Goal: Communication & Community: Answer question/provide support

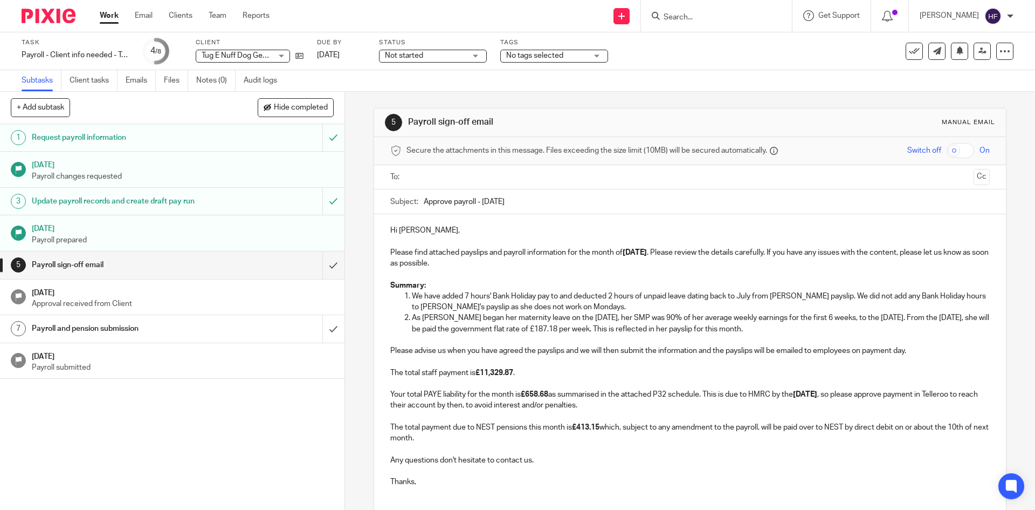
scroll to position [82, 0]
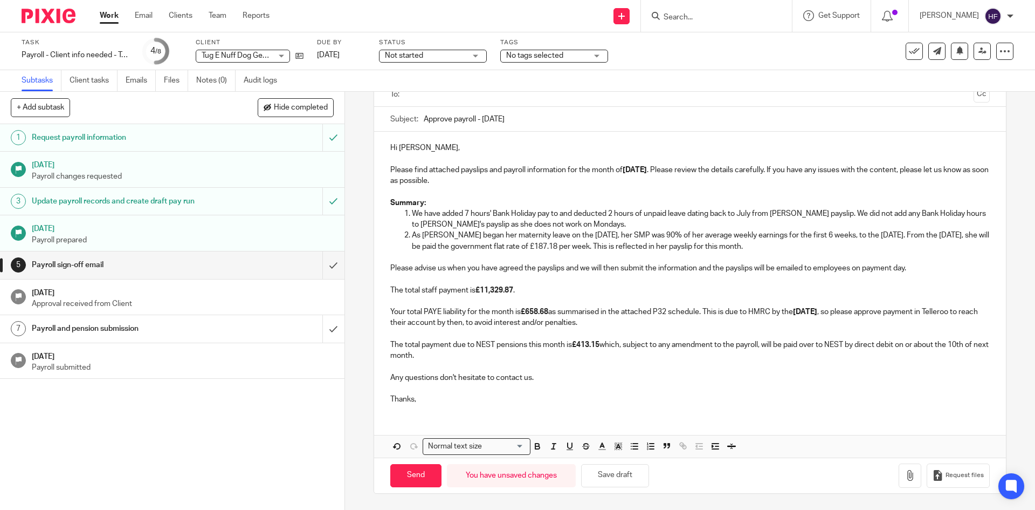
click at [691, 19] on input "Search" at bounding box center [711, 18] width 97 height 10
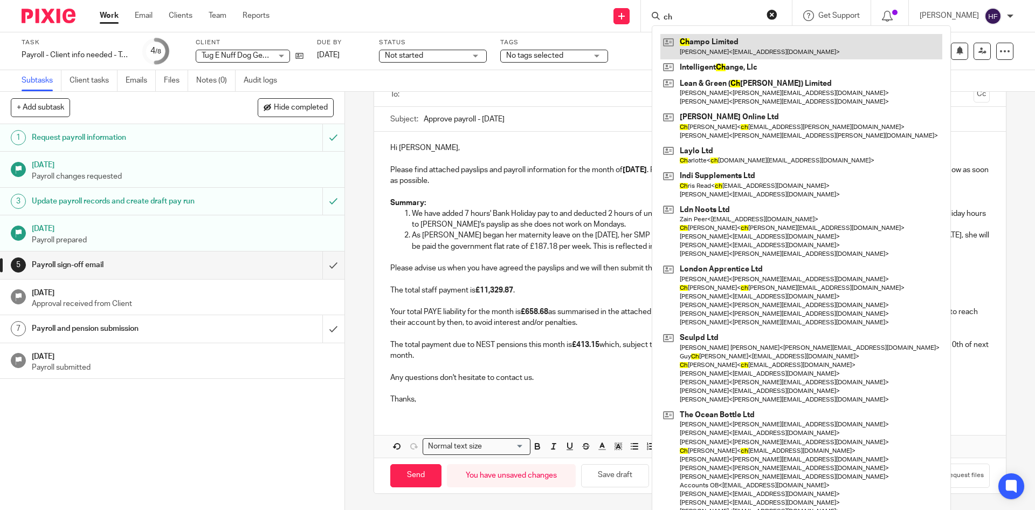
type input "ch"
click at [751, 47] on link at bounding box center [801, 46] width 282 height 25
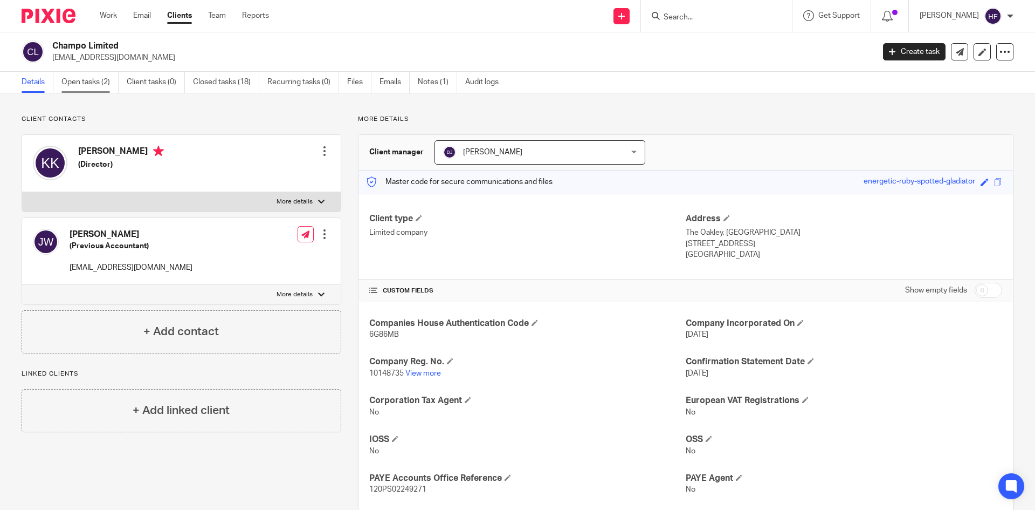
click at [92, 78] on link "Open tasks (2)" at bounding box center [89, 82] width 57 height 21
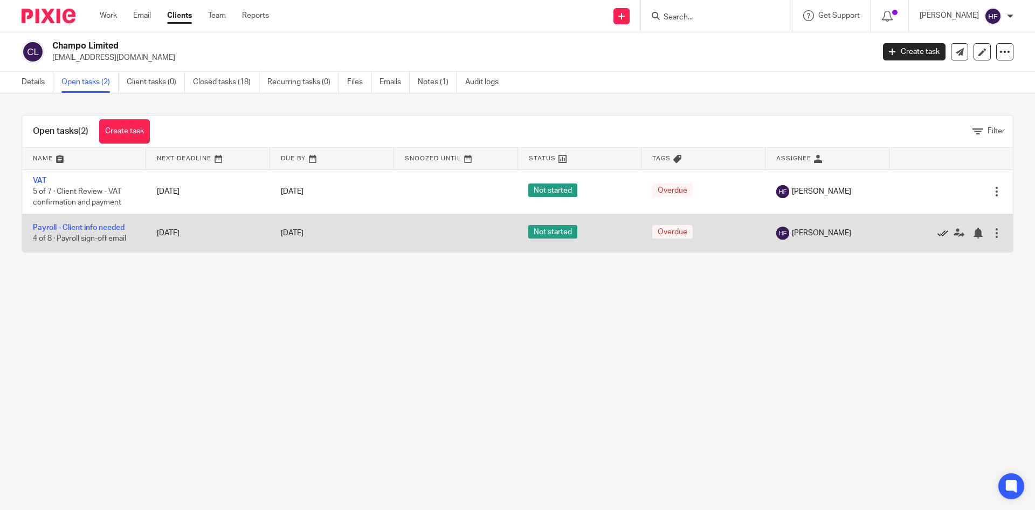
click at [938, 235] on icon at bounding box center [943, 233] width 11 height 11
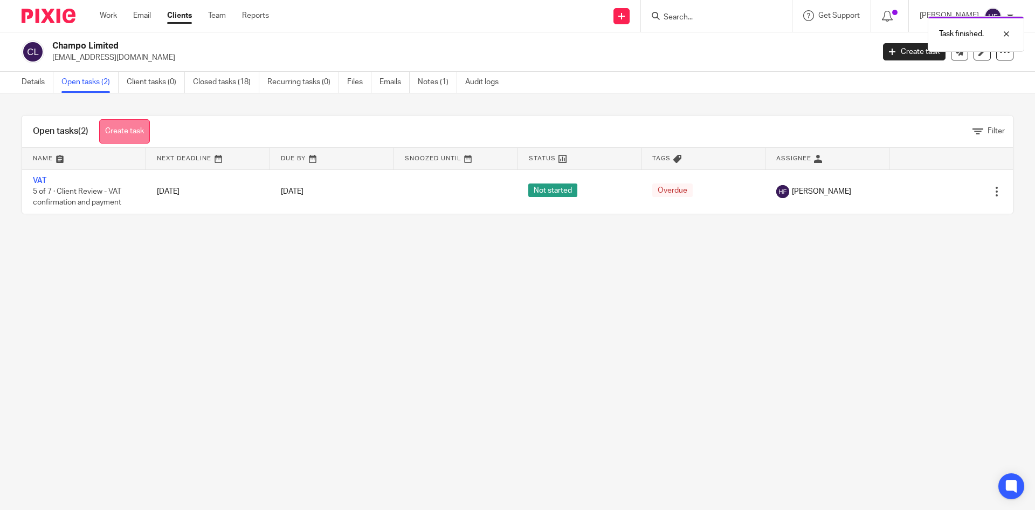
click at [136, 130] on link "Create task" at bounding box center [124, 131] width 51 height 24
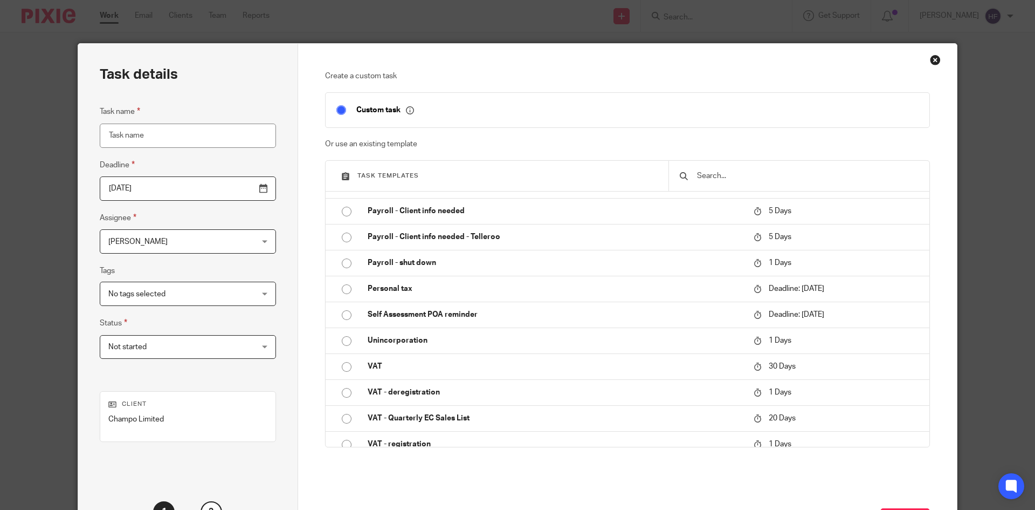
scroll to position [260, 0]
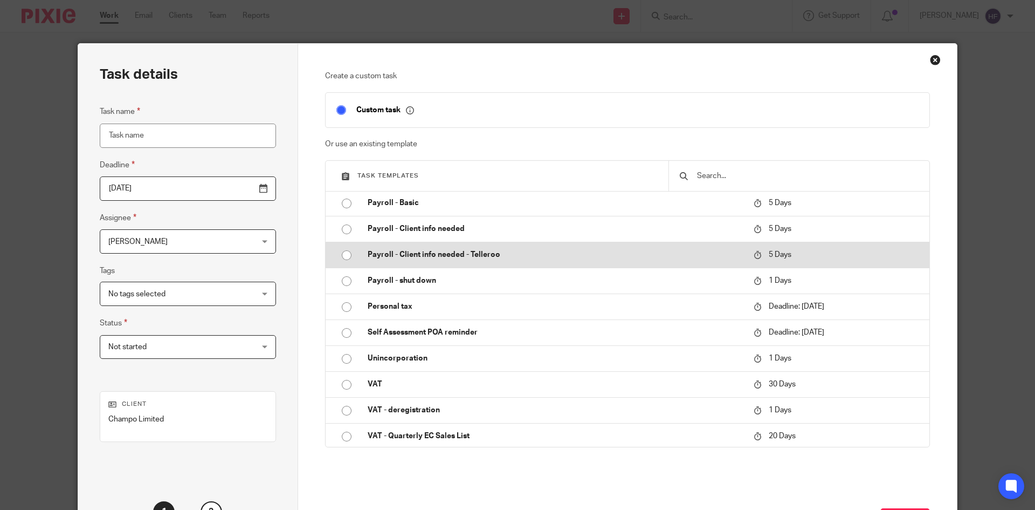
click at [465, 253] on p "Payroll - Client info needed - Telleroo" at bounding box center [555, 254] width 375 height 11
type input "[DATE]"
type input "Payroll - Client info needed - Telleroo"
checkbox input "false"
radio input "true"
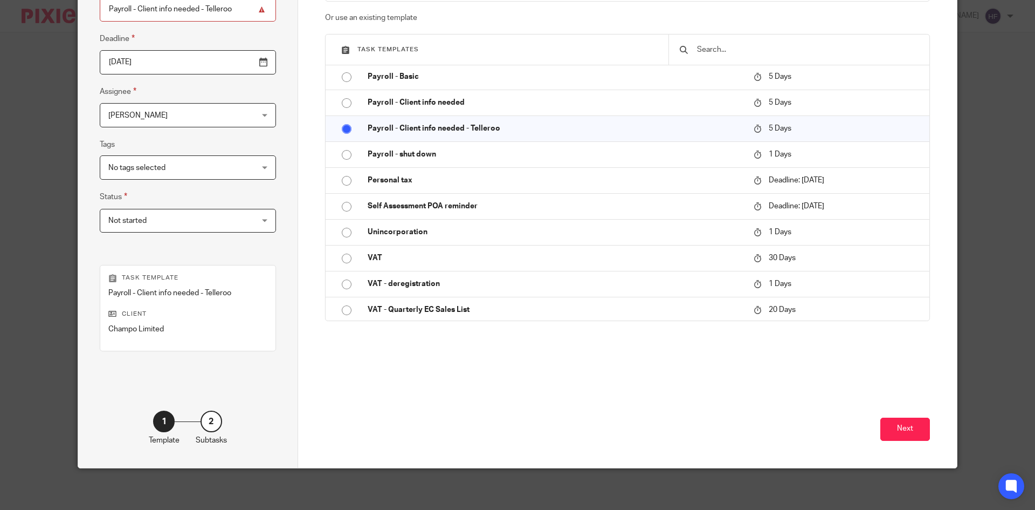
scroll to position [128, 0]
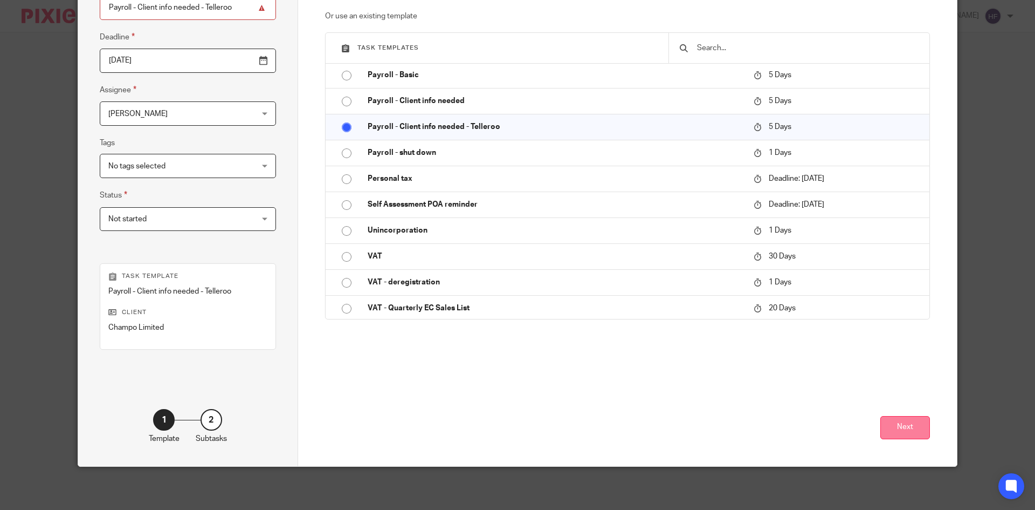
click at [894, 433] on button "Next" at bounding box center [905, 427] width 50 height 23
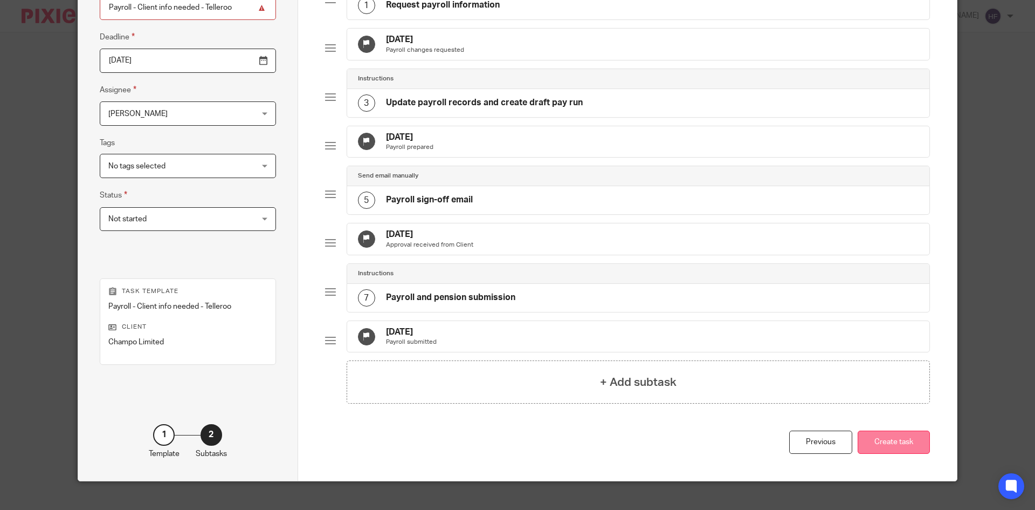
click at [875, 453] on button "Create task" at bounding box center [894, 441] width 72 height 23
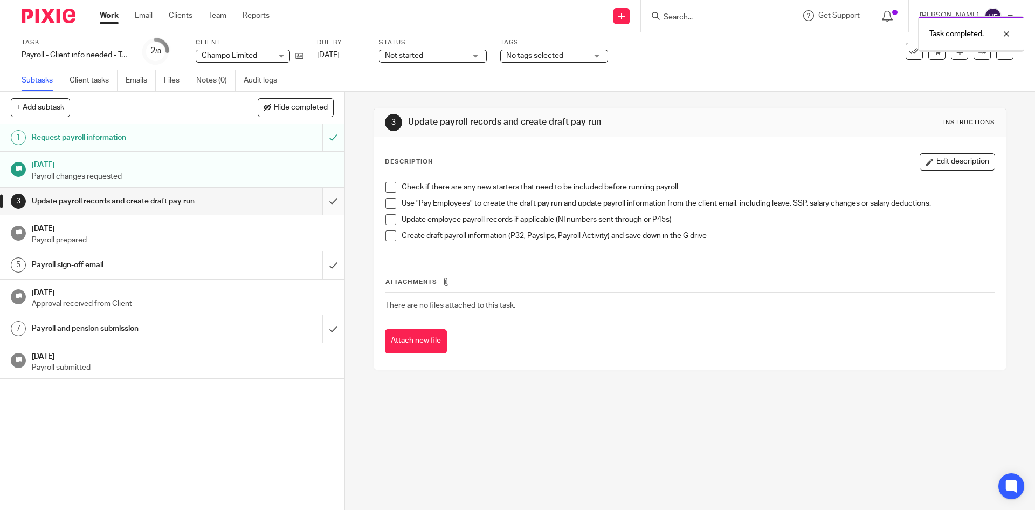
click at [317, 199] on input "submit" at bounding box center [172, 201] width 345 height 27
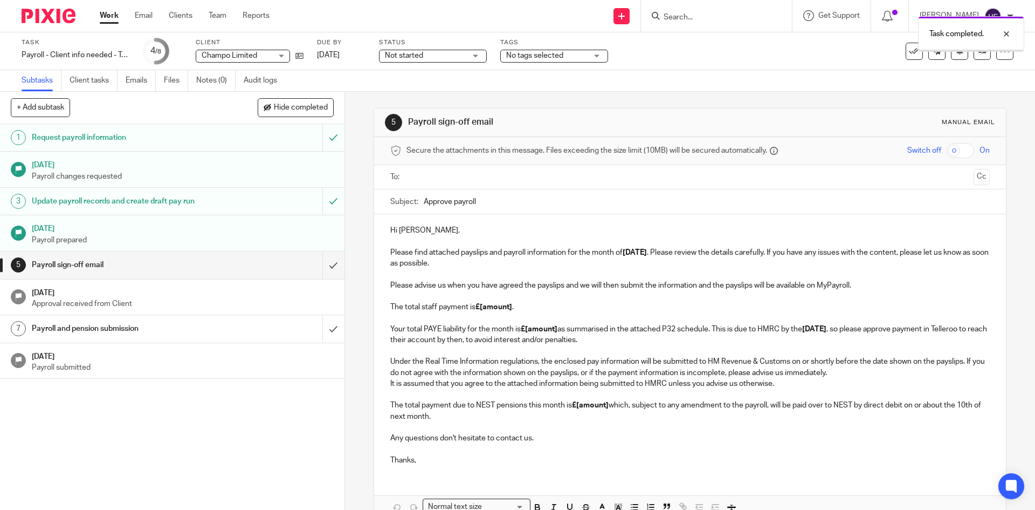
click at [487, 207] on input "Approve payroll" at bounding box center [707, 201] width 566 height 24
type input "Approve payroll - [DATE]"
drag, startPoint x: 419, startPoint y: 230, endPoint x: 396, endPoint y: 228, distance: 23.3
click at [396, 228] on p "Hi [PERSON_NAME], Please find attached payslips and payroll information for the…" at bounding box center [689, 247] width 599 height 44
drag, startPoint x: 862, startPoint y: 282, endPoint x: 777, endPoint y: 288, distance: 84.3
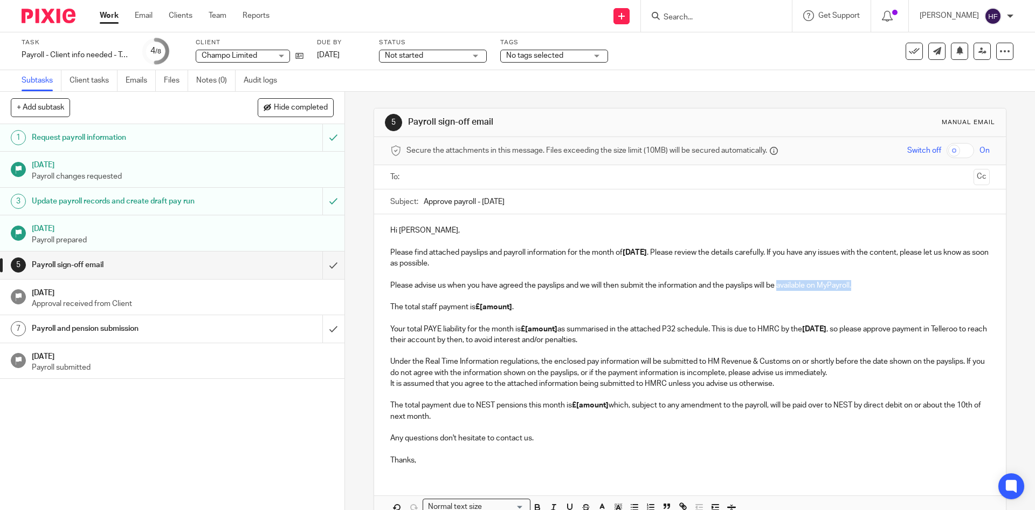
click at [777, 288] on p "Please advise us when you have agreed the payslips and we will then submit the …" at bounding box center [689, 313] width 599 height 66
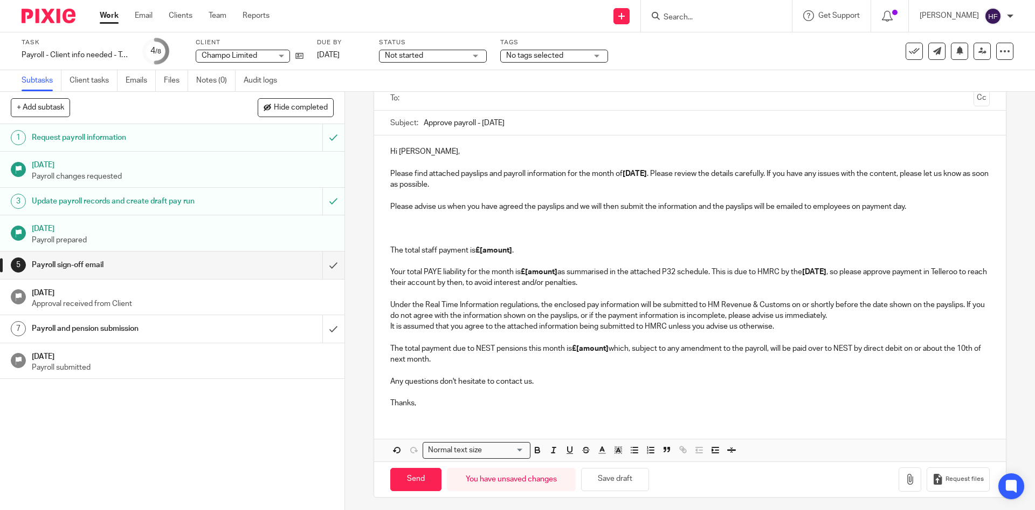
scroll to position [82, 0]
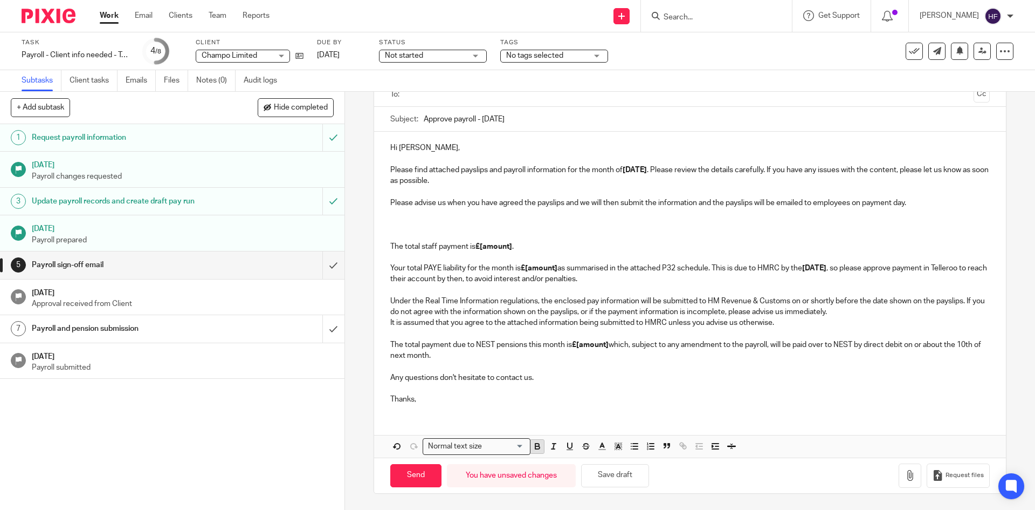
click at [534, 445] on icon "button" at bounding box center [538, 446] width 10 height 10
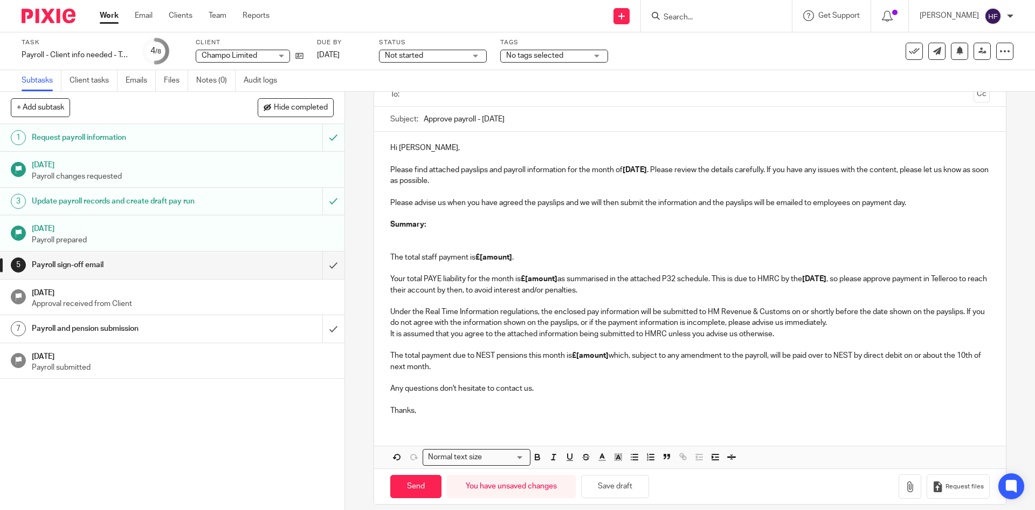
click at [394, 244] on p "The total staff payment is £[amount] . Your total PAYE liability for the month …" at bounding box center [689, 263] width 599 height 66
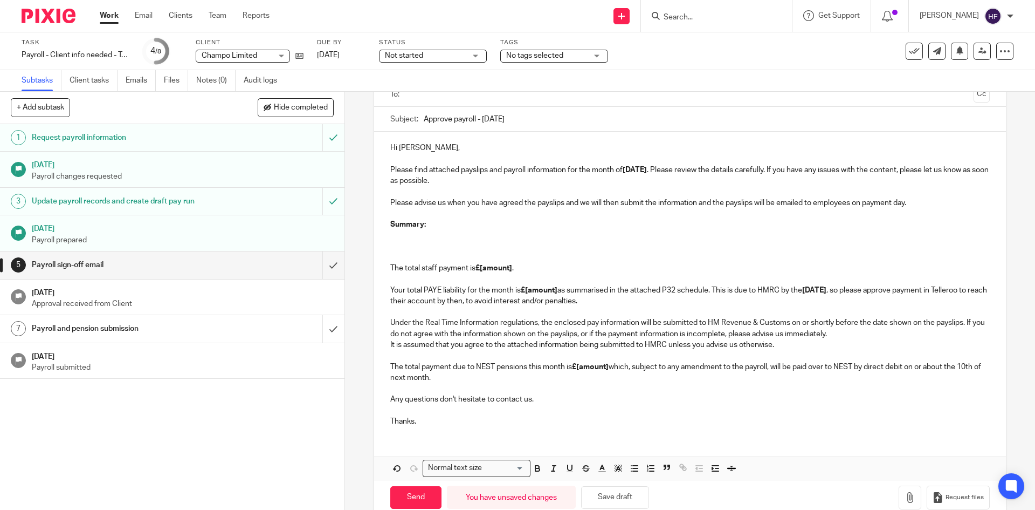
click at [397, 229] on p "Summary:" at bounding box center [689, 224] width 599 height 11
click at [397, 230] on p at bounding box center [689, 235] width 599 height 11
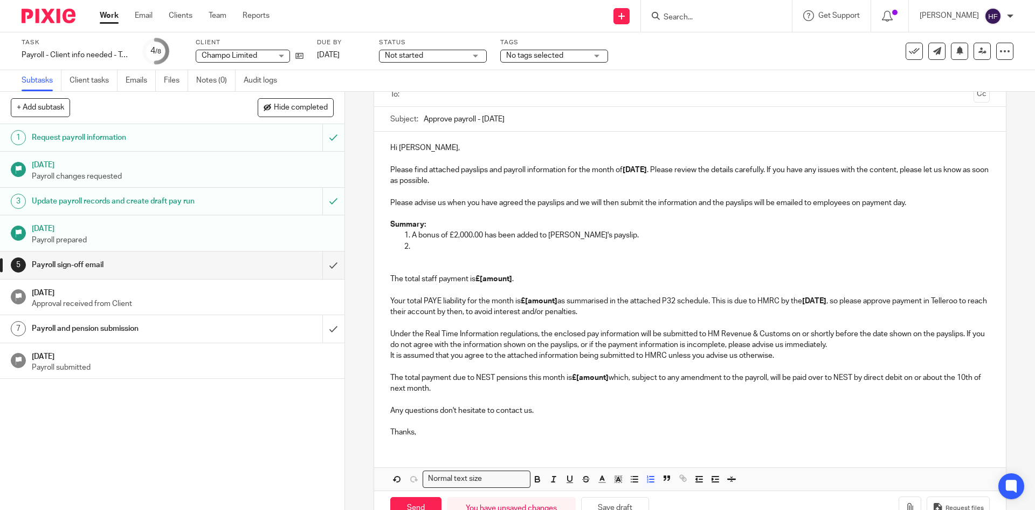
click at [473, 244] on p at bounding box center [700, 246] width 577 height 11
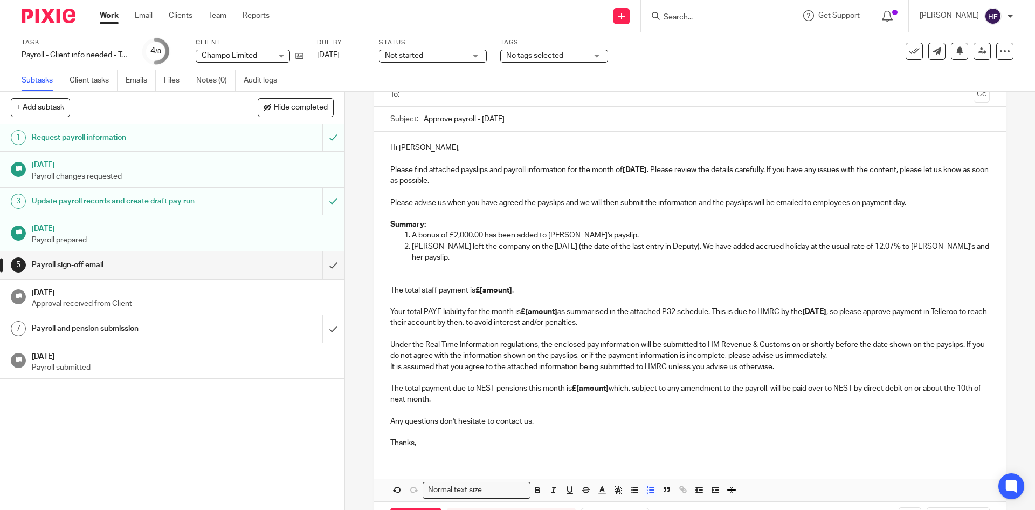
click at [907, 246] on p "[PERSON_NAME] left the company on the [DATE] (the date of the last entry in Dep…" at bounding box center [700, 252] width 577 height 22
click at [527, 261] on p "[PERSON_NAME] left the company on the [DATE] (the date of the last entry in Dep…" at bounding box center [700, 252] width 577 height 22
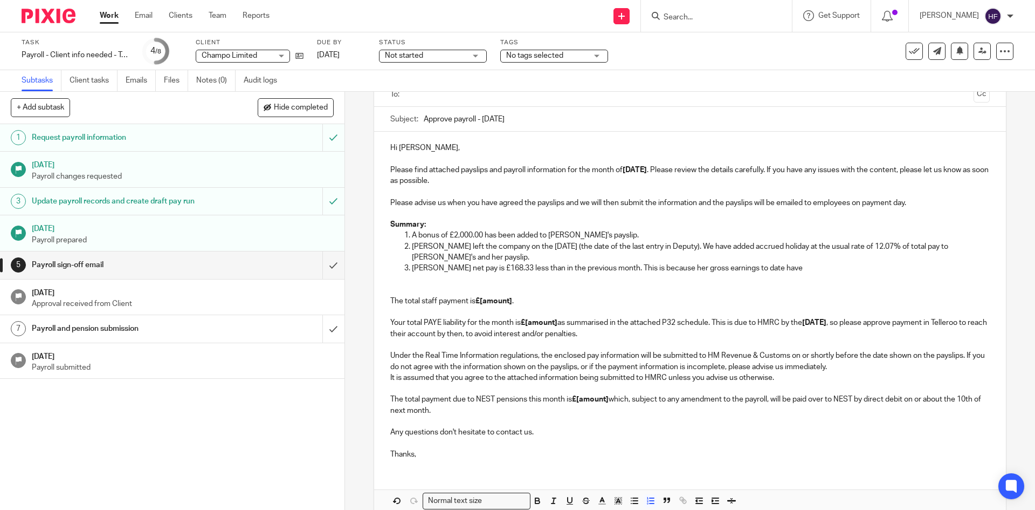
click at [819, 265] on p "[PERSON_NAME] net pay is £168.33 less than in the previous month. This is becau…" at bounding box center [700, 268] width 577 height 11
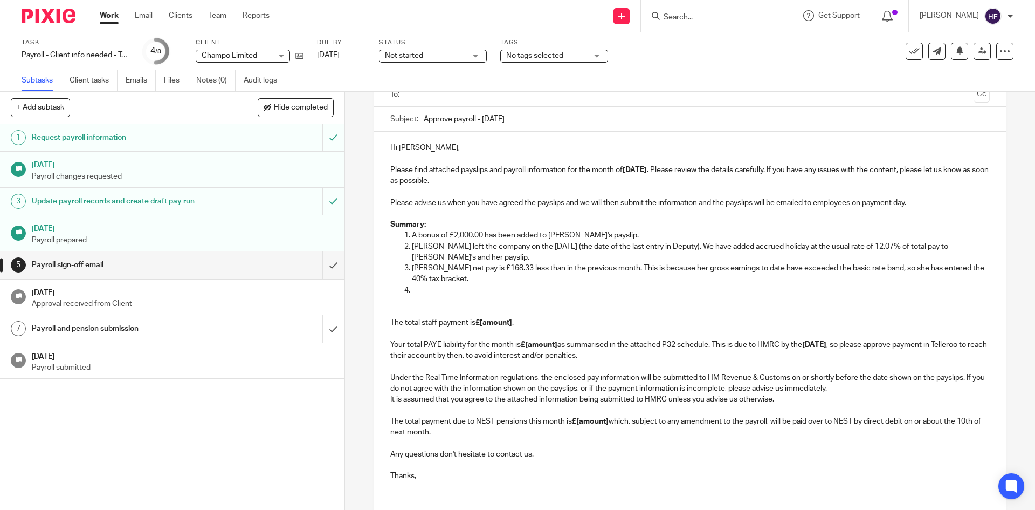
click at [443, 291] on p at bounding box center [700, 290] width 577 height 11
click at [429, 286] on p at bounding box center [700, 290] width 577 height 11
click at [412, 287] on p at bounding box center [700, 290] width 577 height 11
drag, startPoint x: 452, startPoint y: 286, endPoint x: 633, endPoint y: 420, distance: 225.5
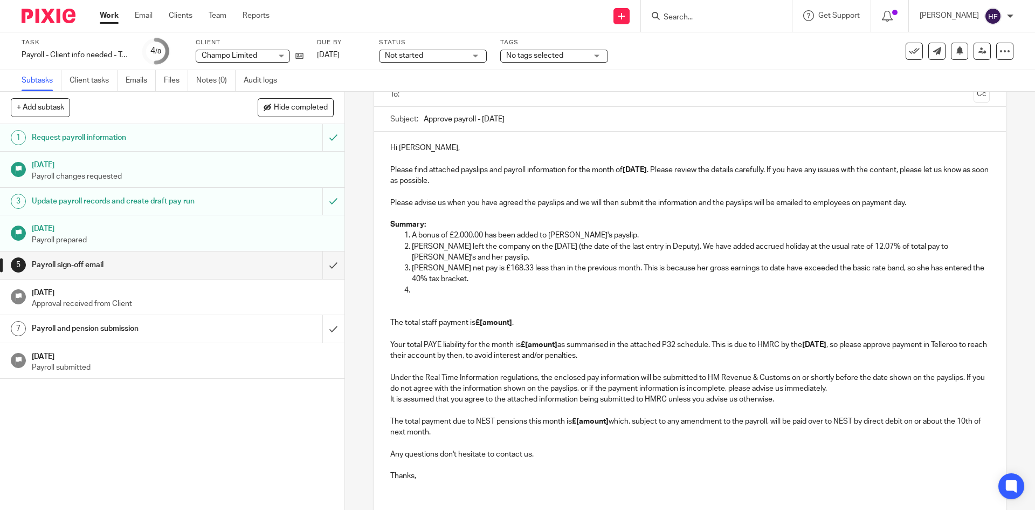
click at [452, 286] on p at bounding box center [700, 290] width 577 height 11
click at [467, 288] on p at bounding box center [700, 290] width 577 height 11
click at [818, 289] on p "[PERSON_NAME] has been enrolled into the salary sacrifice pension scheme and he…" at bounding box center [700, 290] width 577 height 11
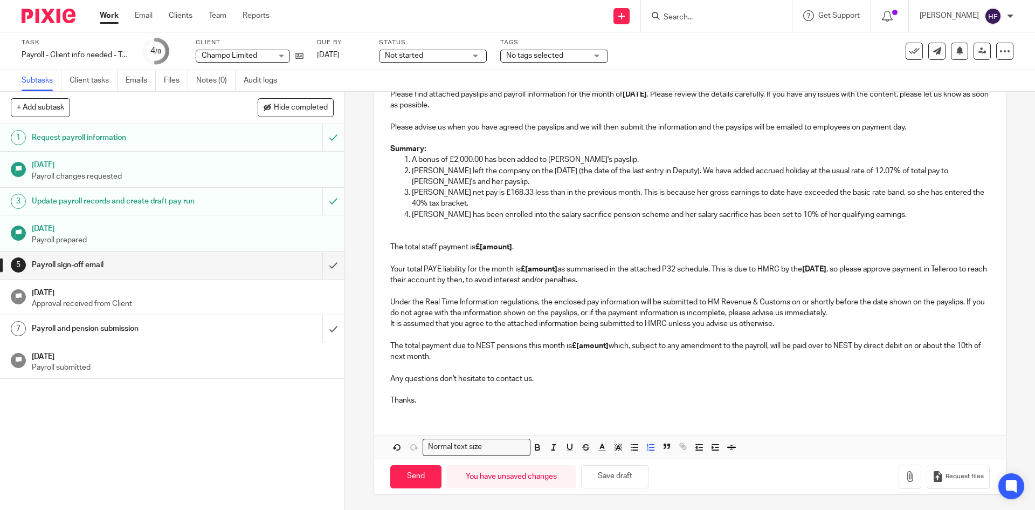
scroll to position [159, 0]
click at [617, 476] on button "Save draft" at bounding box center [615, 475] width 68 height 23
click at [603, 473] on button "Save draft" at bounding box center [615, 475] width 68 height 23
drag, startPoint x: 478, startPoint y: 245, endPoint x: 511, endPoint y: 250, distance: 33.2
click at [511, 250] on p "The total staff payment is £[amount] . Your total PAYE liability for the month …" at bounding box center [689, 257] width 599 height 54
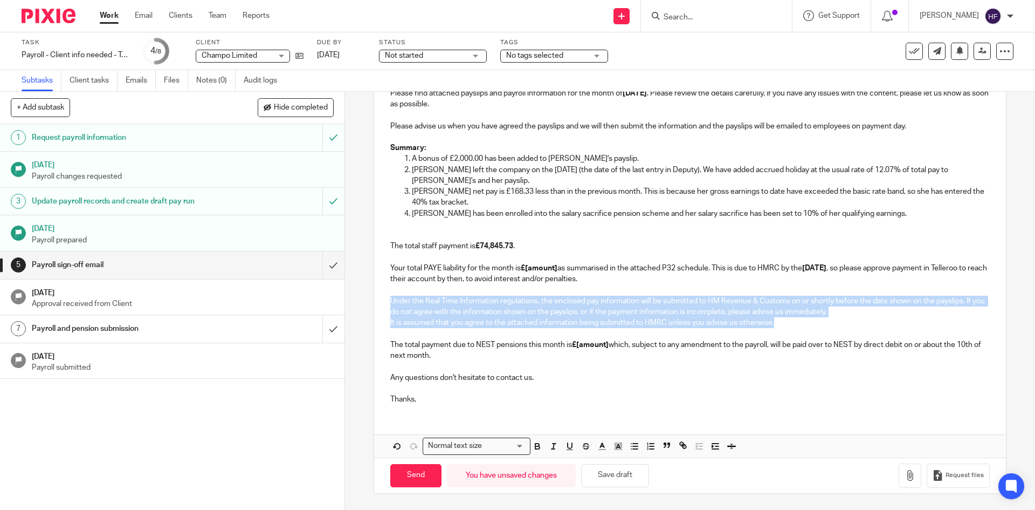
drag, startPoint x: 803, startPoint y: 324, endPoint x: 380, endPoint y: 297, distance: 424.1
click at [380, 297] on div "Hi [PERSON_NAME], Please find attached payslips and payroll information for the…" at bounding box center [689, 233] width 631 height 357
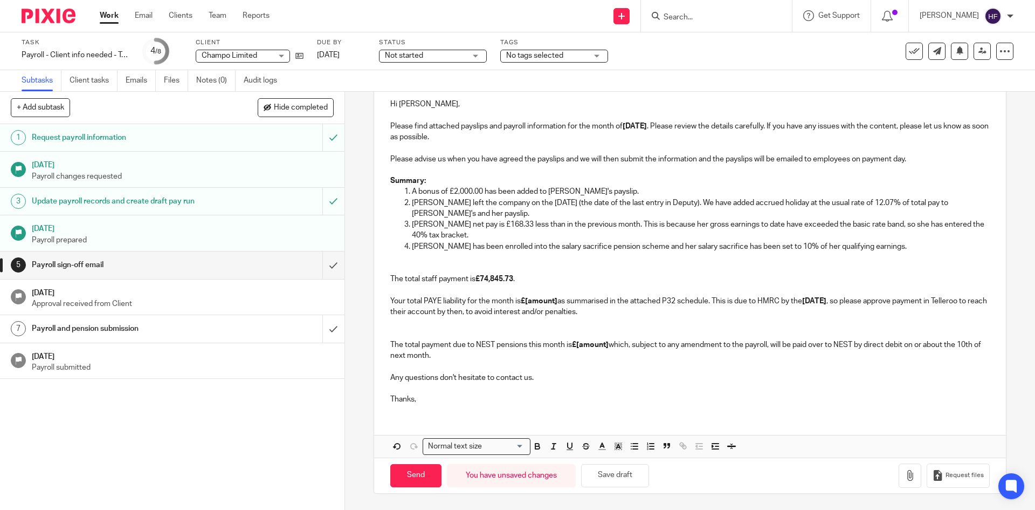
scroll to position [115, 0]
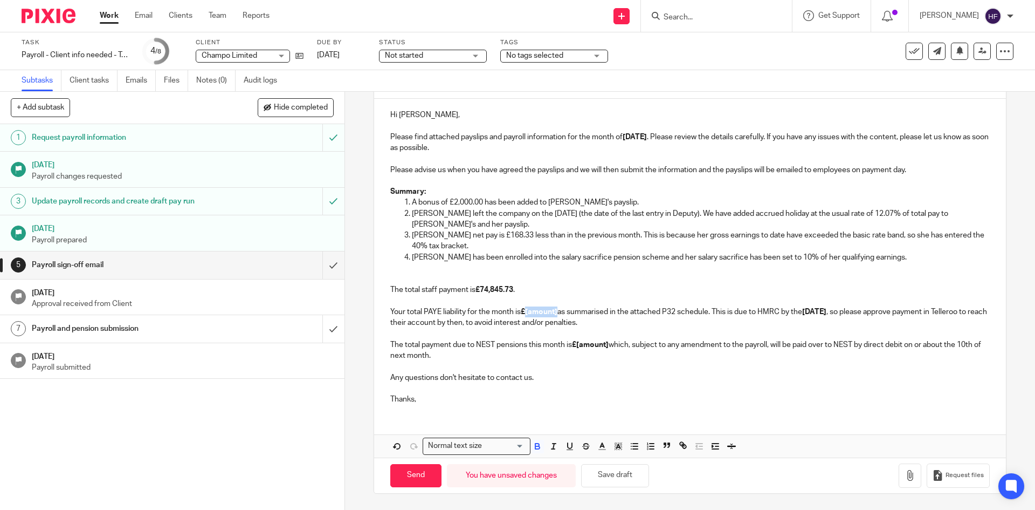
drag, startPoint x: 524, startPoint y: 313, endPoint x: 556, endPoint y: 313, distance: 32.3
click at [556, 313] on strong "£[amount]" at bounding box center [539, 312] width 37 height 8
drag, startPoint x: 494, startPoint y: 344, endPoint x: 477, endPoint y: 344, distance: 17.3
click at [477, 344] on p "The total staff payment is £74,845.73 . Your total PAYE liability for the month…" at bounding box center [689, 316] width 599 height 87
drag, startPoint x: 862, startPoint y: 344, endPoint x: 845, endPoint y: 345, distance: 16.7
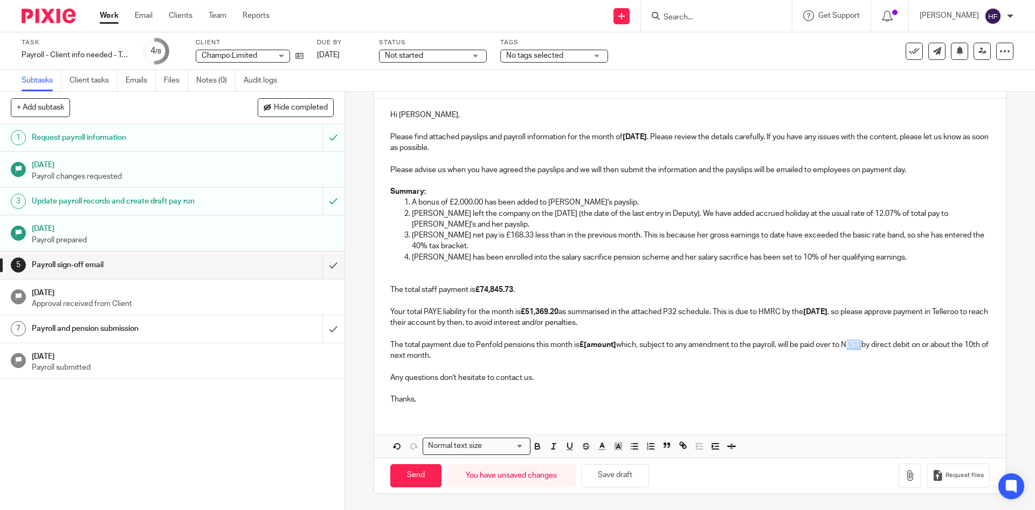
click at [845, 345] on p "The total staff payment is £74,845.73 . Your total PAYE liability for the month…" at bounding box center [689, 316] width 599 height 87
drag, startPoint x: 616, startPoint y: 347, endPoint x: 584, endPoint y: 346, distance: 31.8
click at [584, 346] on p "The total staff payment is £74,845.73 . Your total PAYE liability for the month…" at bounding box center [689, 316] width 599 height 87
click at [610, 477] on button "Save draft" at bounding box center [615, 475] width 68 height 23
click at [606, 458] on div "Send You have unsaved changes Save draft Request files" at bounding box center [689, 475] width 631 height 36
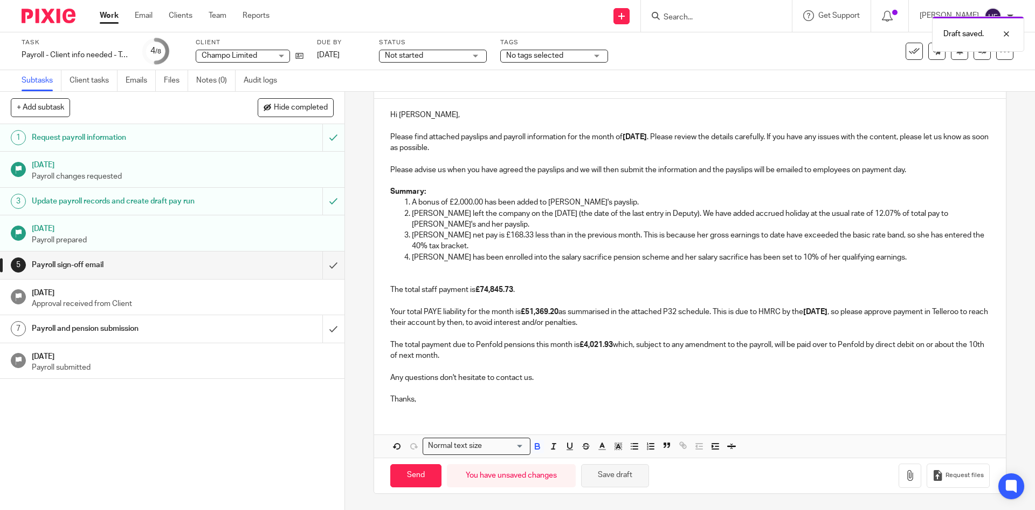
click at [610, 471] on button "Save draft" at bounding box center [615, 475] width 68 height 23
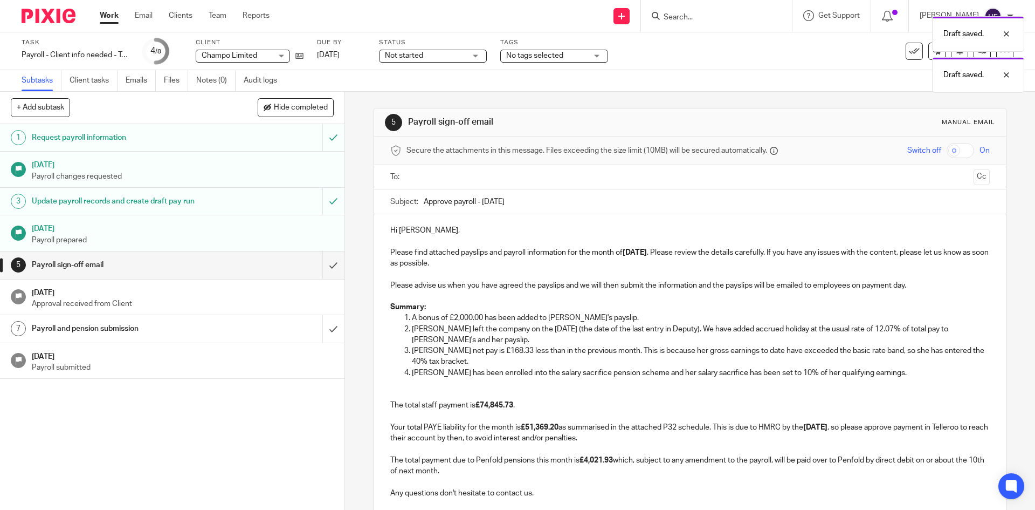
scroll to position [108, 0]
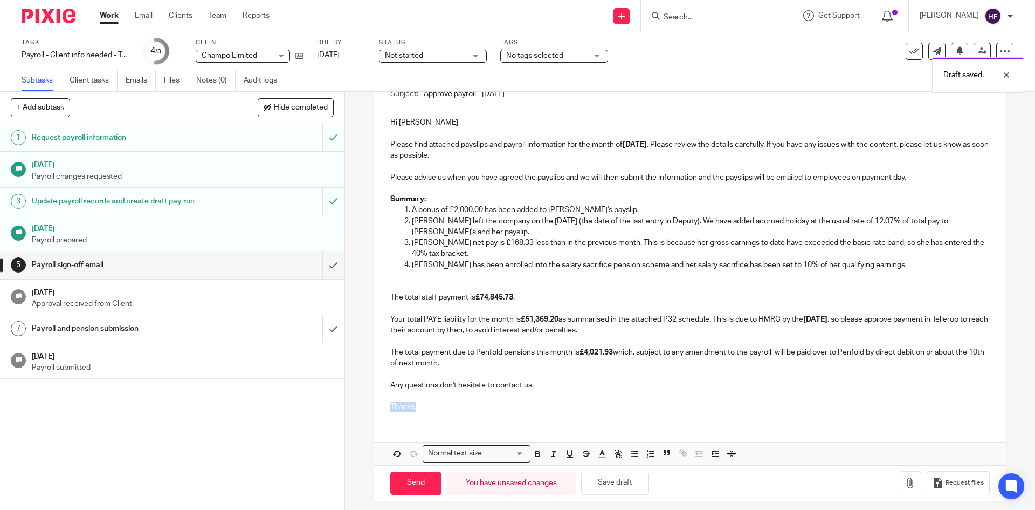
drag, startPoint x: 426, startPoint y: 405, endPoint x: 346, endPoint y: 404, distance: 79.8
click at [346, 404] on div "5 Payroll sign-off email Manual email Secure the attachments in this message. F…" at bounding box center [690, 301] width 690 height 418
click at [634, 483] on button "Save draft" at bounding box center [615, 482] width 68 height 23
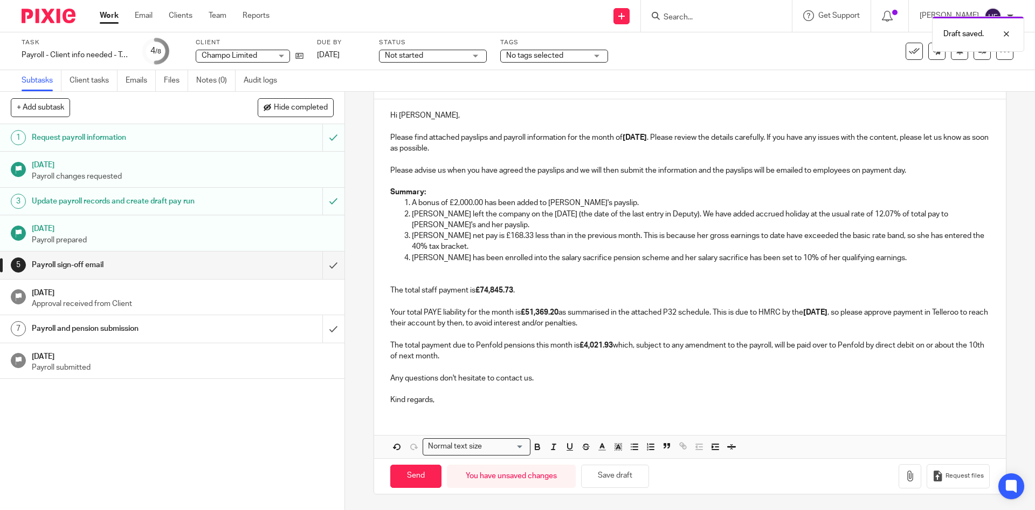
scroll to position [115, 0]
click at [519, 222] on p "[PERSON_NAME] left the company on the [DATE] (the date of the last entry in Dep…" at bounding box center [700, 219] width 577 height 22
drag, startPoint x: 635, startPoint y: 215, endPoint x: 624, endPoint y: 215, distance: 10.8
click at [624, 215] on p "[PERSON_NAME] left the company on the [DATE] (the date of the last entry in Dep…" at bounding box center [700, 219] width 577 height 22
click at [596, 470] on button "Save draft" at bounding box center [615, 475] width 68 height 23
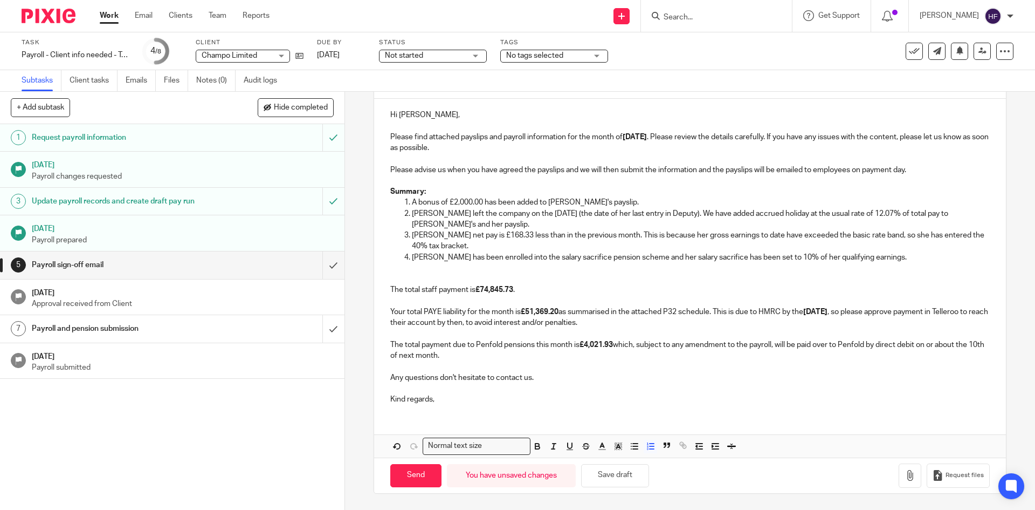
click at [486, 246] on p "[PERSON_NAME] net pay is £168.33 less than in the previous month. This is becau…" at bounding box center [700, 241] width 577 height 22
click at [903, 253] on p "[PERSON_NAME] has been enrolled into the salary sacrifice pension scheme and he…" at bounding box center [700, 257] width 577 height 11
click at [616, 476] on button "Save draft" at bounding box center [615, 475] width 68 height 23
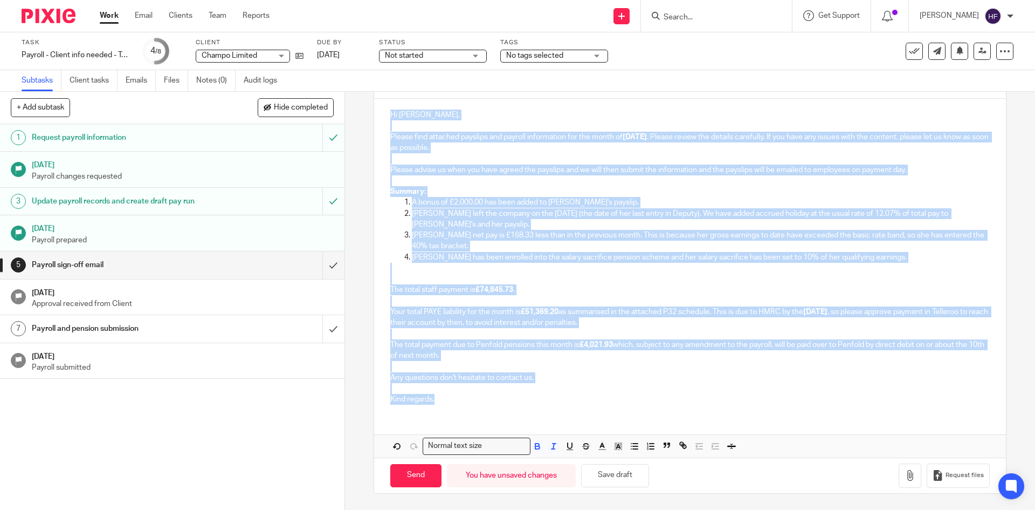
drag, startPoint x: 455, startPoint y: 404, endPoint x: 386, endPoint y: 118, distance: 294.0
click at [386, 118] on div "Hi [PERSON_NAME], Please find attached payslips and payroll information for the…" at bounding box center [689, 256] width 631 height 314
copy div "Lo Ips, Dolors amet consecte adipisci eli seddoei temporincid utl etd magna al …"
